Goal: Task Accomplishment & Management: Manage account settings

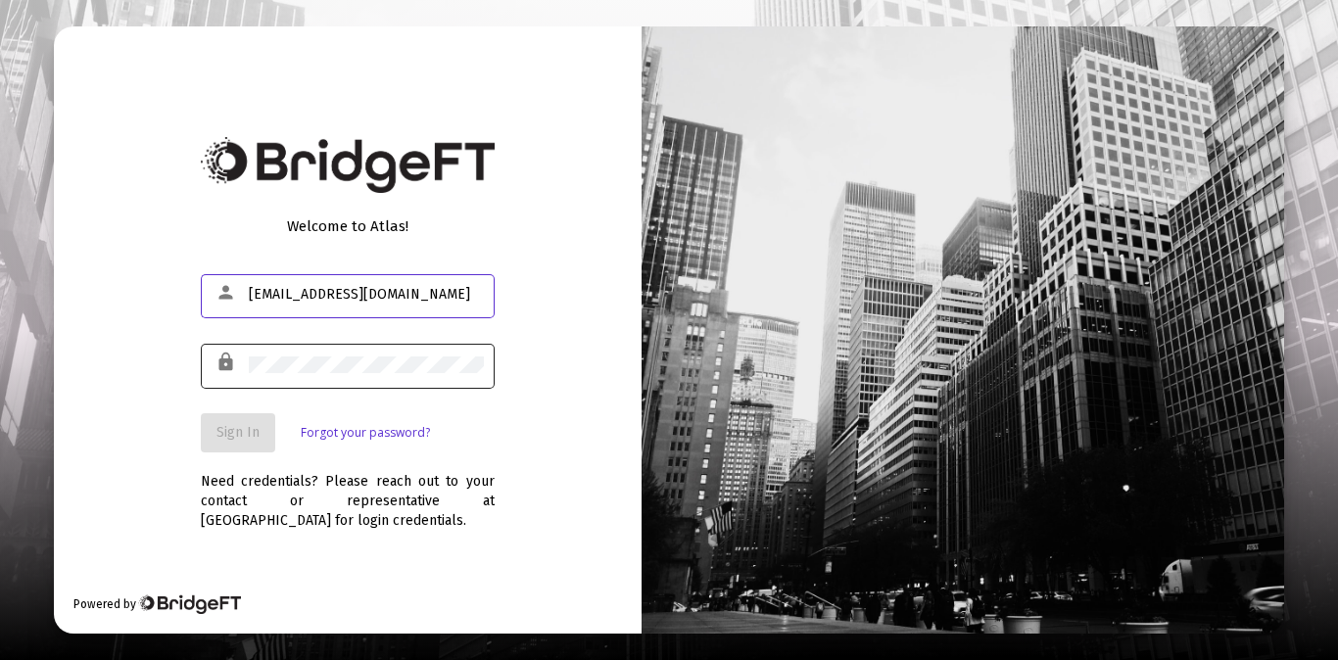
type input "[EMAIL_ADDRESS][DOMAIN_NAME]"
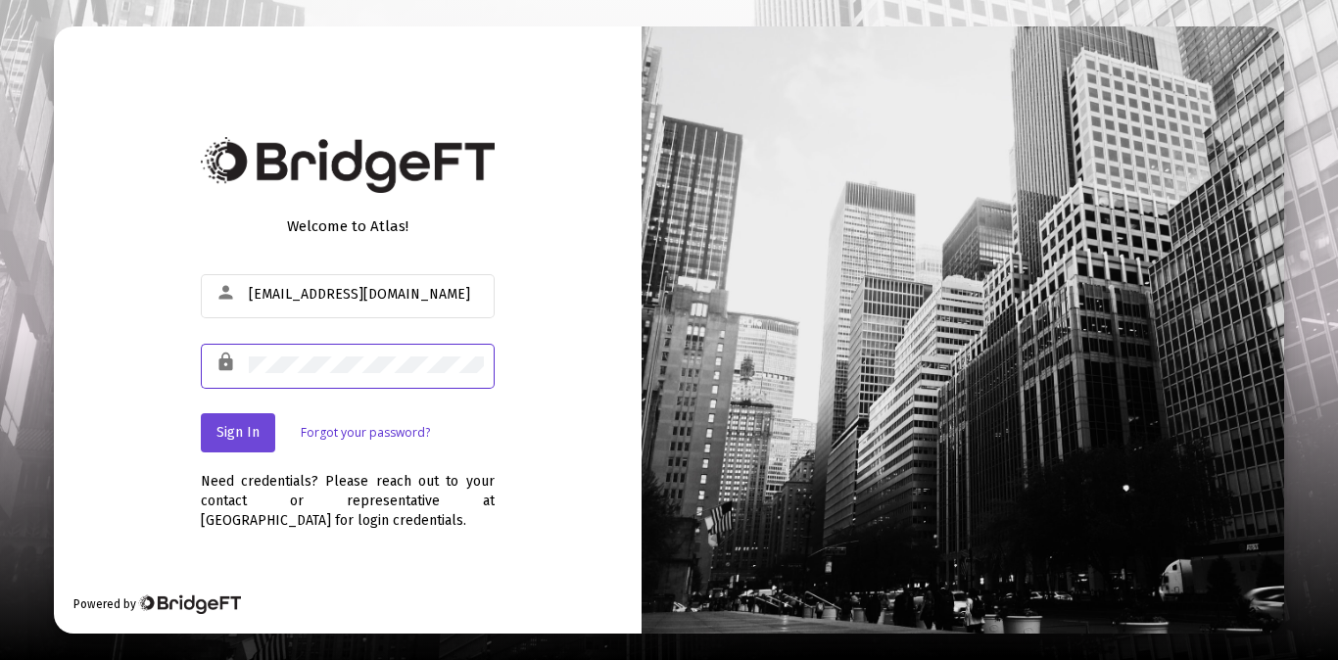
click at [245, 437] on span "Sign In" at bounding box center [237, 432] width 43 height 17
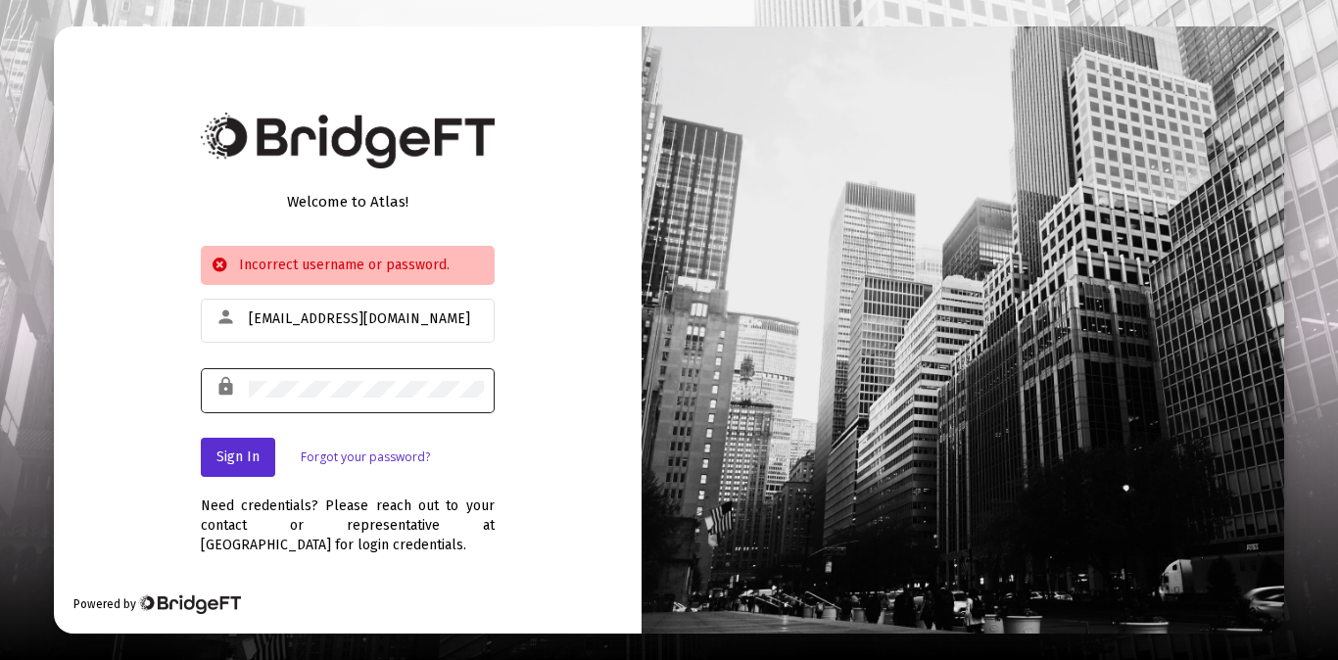
click at [333, 398] on div at bounding box center [366, 389] width 235 height 48
click at [252, 456] on span "Sign In" at bounding box center [237, 457] width 43 height 17
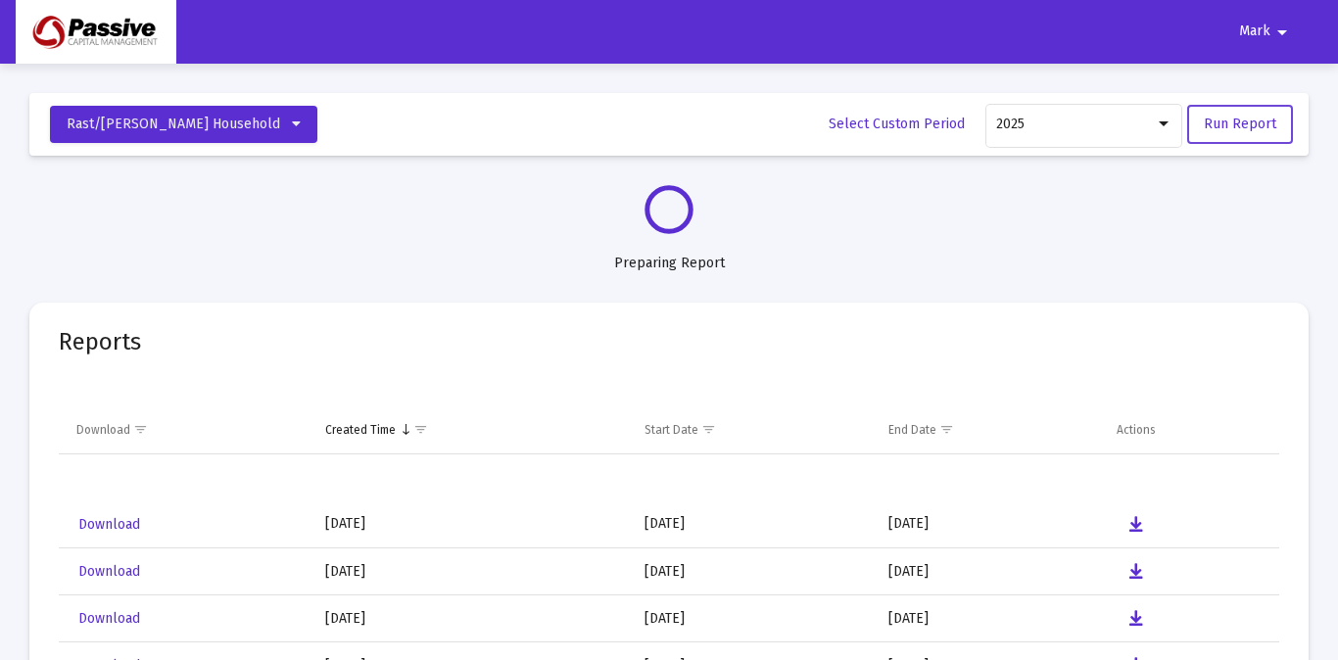
select select "View all"
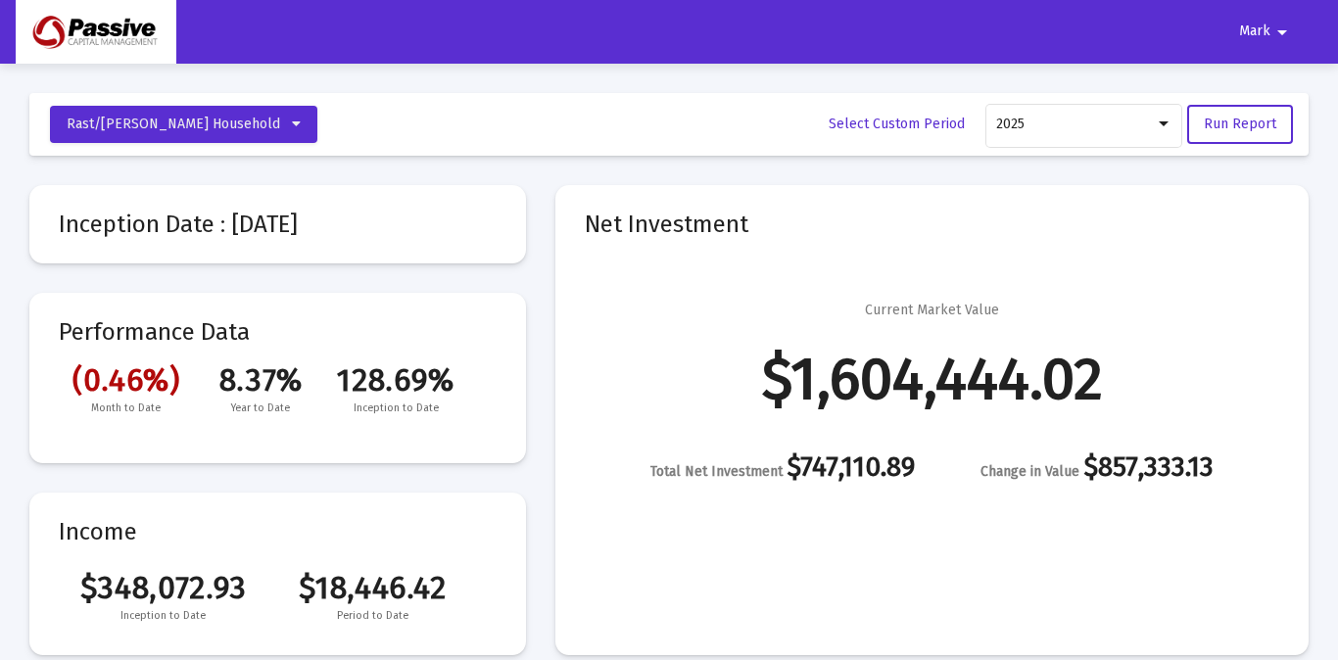
click at [1271, 25] on mat-icon "arrow_drop_down" at bounding box center [1283, 32] width 24 height 39
click at [1274, 86] on button "Logout" at bounding box center [1272, 83] width 110 height 47
